Goal: Navigation & Orientation: Find specific page/section

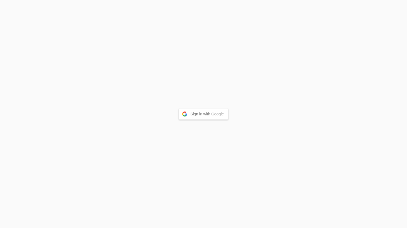
click at [214, 112] on button "Sign in with Google" at bounding box center [204, 114] width 50 height 11
